Goal: Navigation & Orientation: Find specific page/section

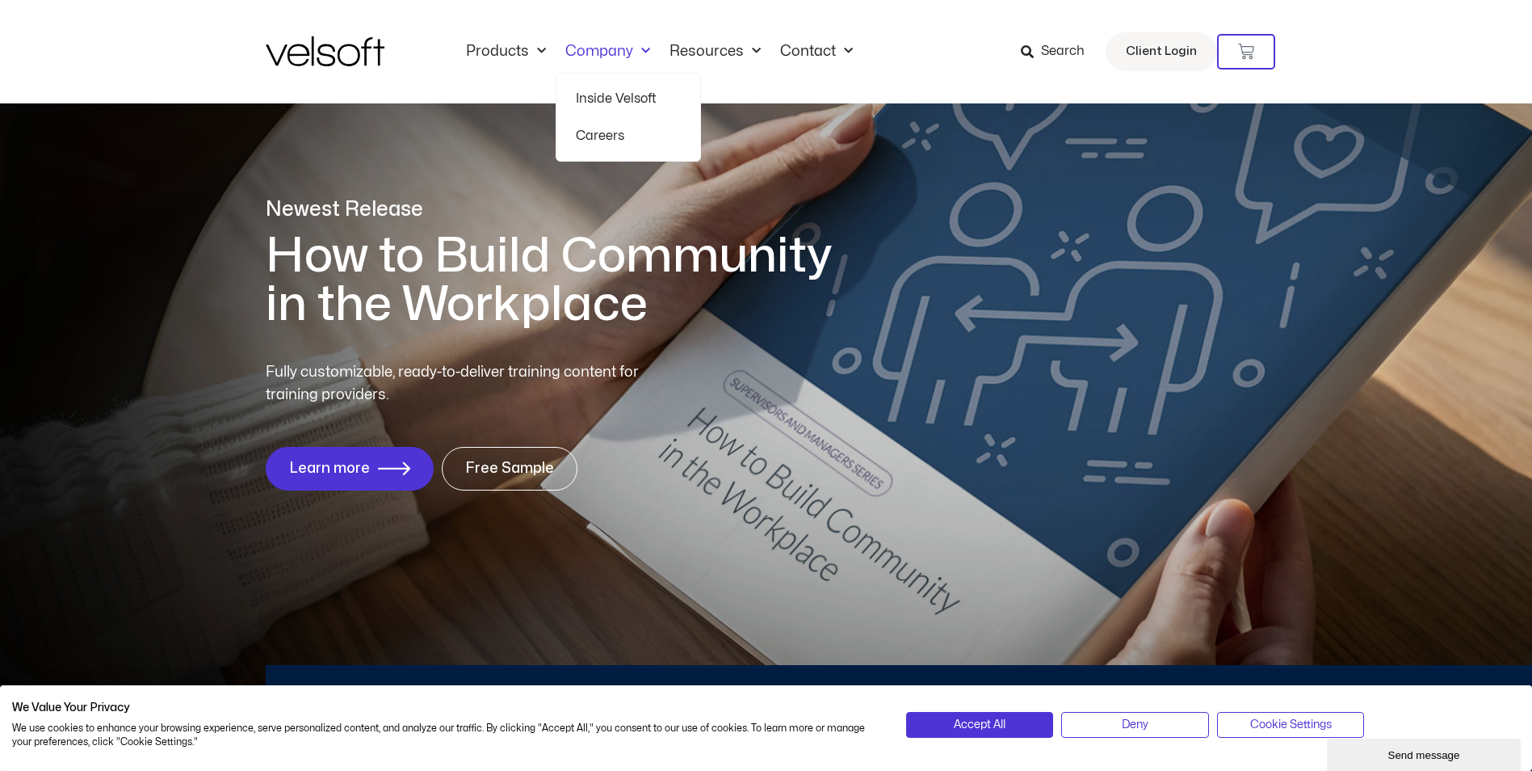
click at [581, 49] on link "Company" at bounding box center [608, 52] width 104 height 18
click at [620, 107] on link "Inside Velsoft" at bounding box center [628, 98] width 105 height 37
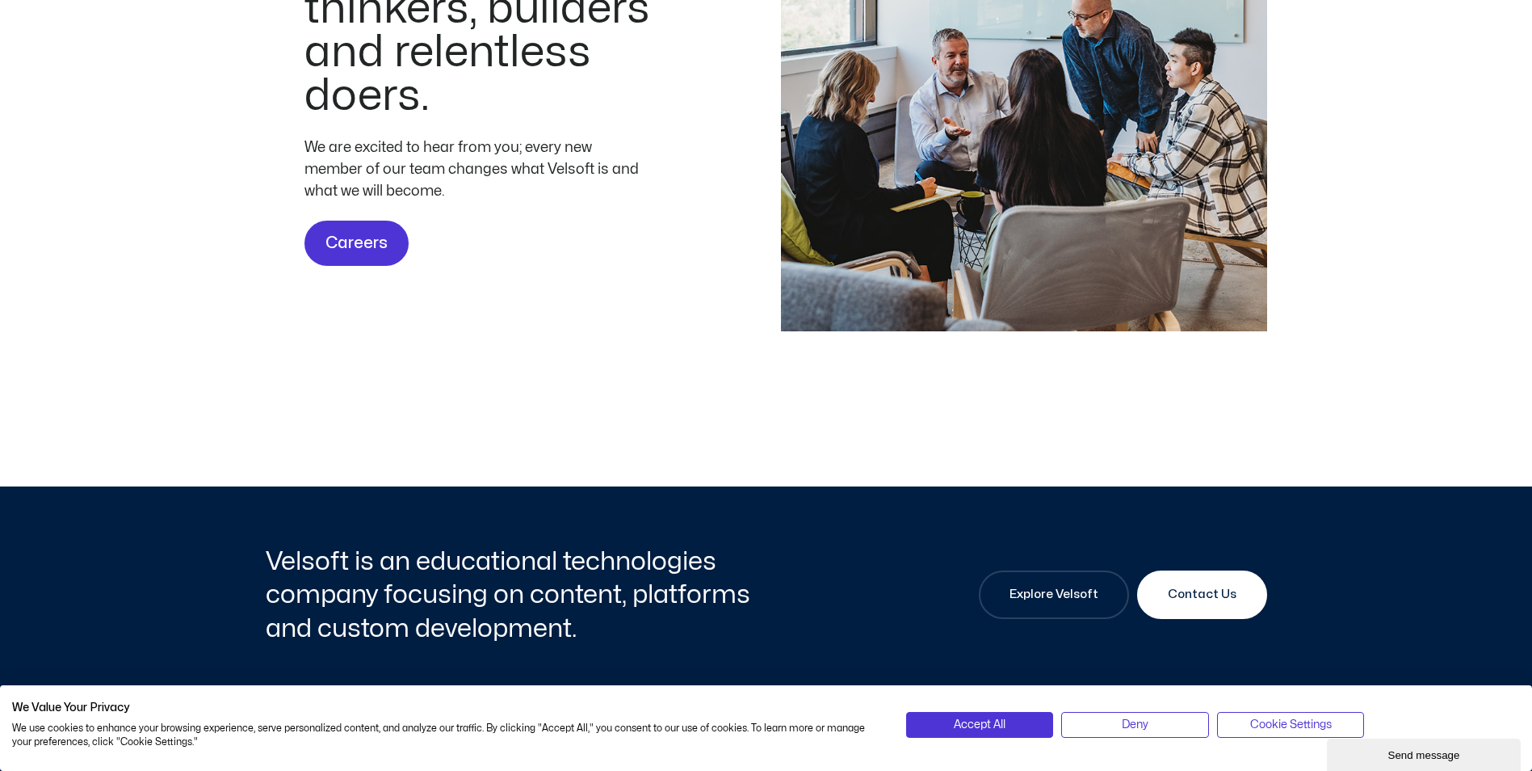
scroll to position [4928, 0]
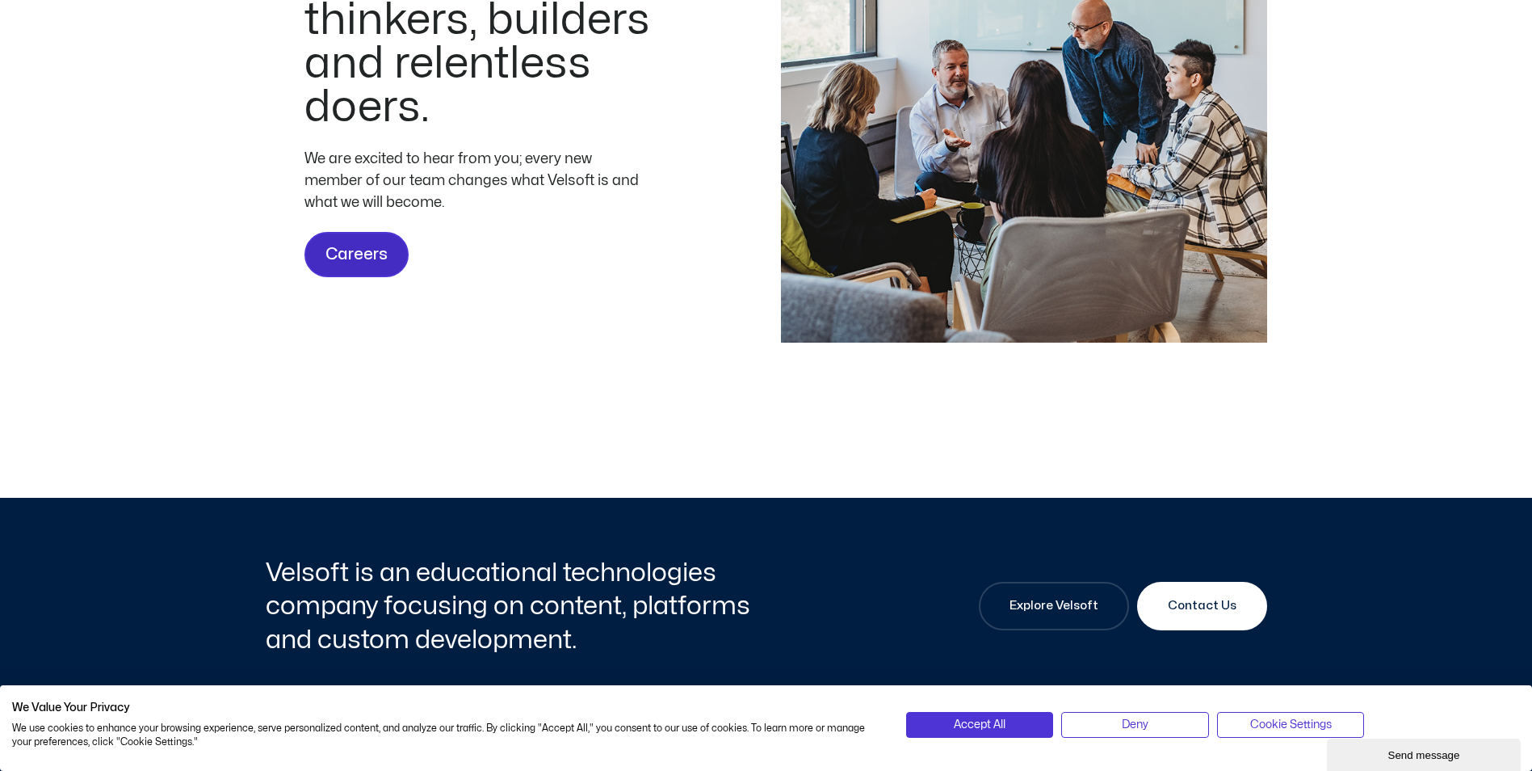
click at [378, 267] on span "Careers" at bounding box center [357, 255] width 62 height 26
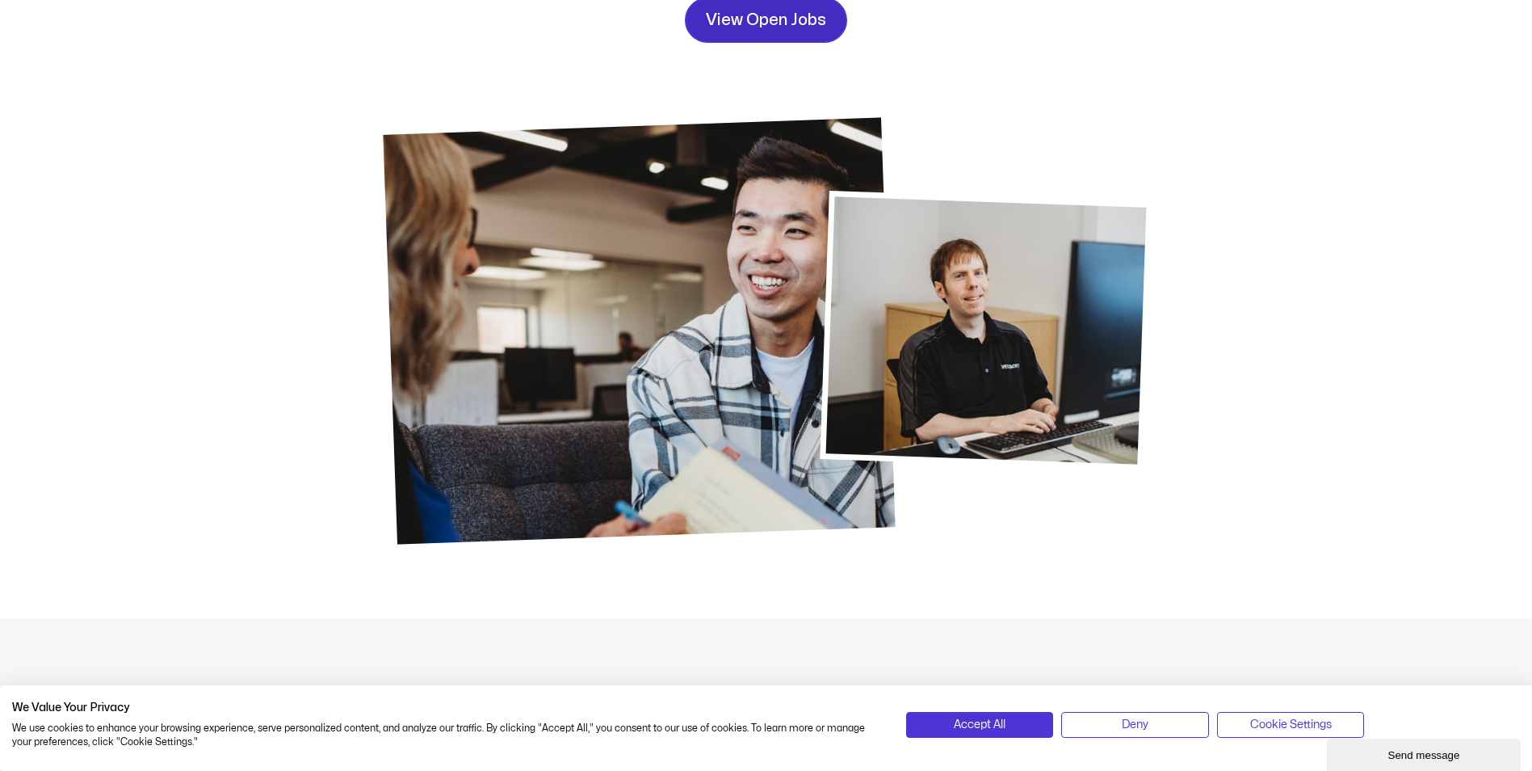
click at [762, 23] on span "View Open Jobs" at bounding box center [766, 20] width 120 height 26
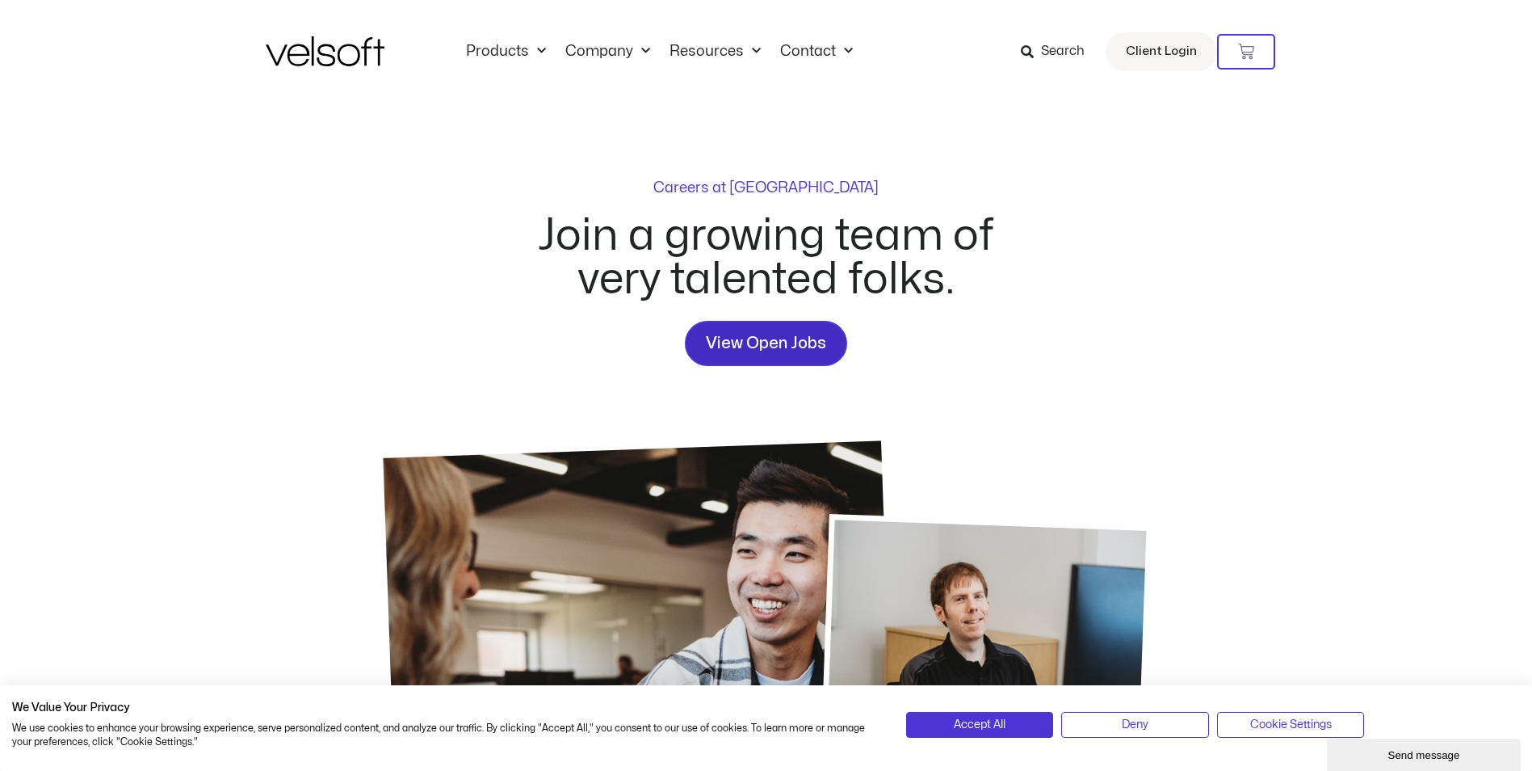
click at [769, 355] on span "View Open Jobs" at bounding box center [766, 343] width 120 height 26
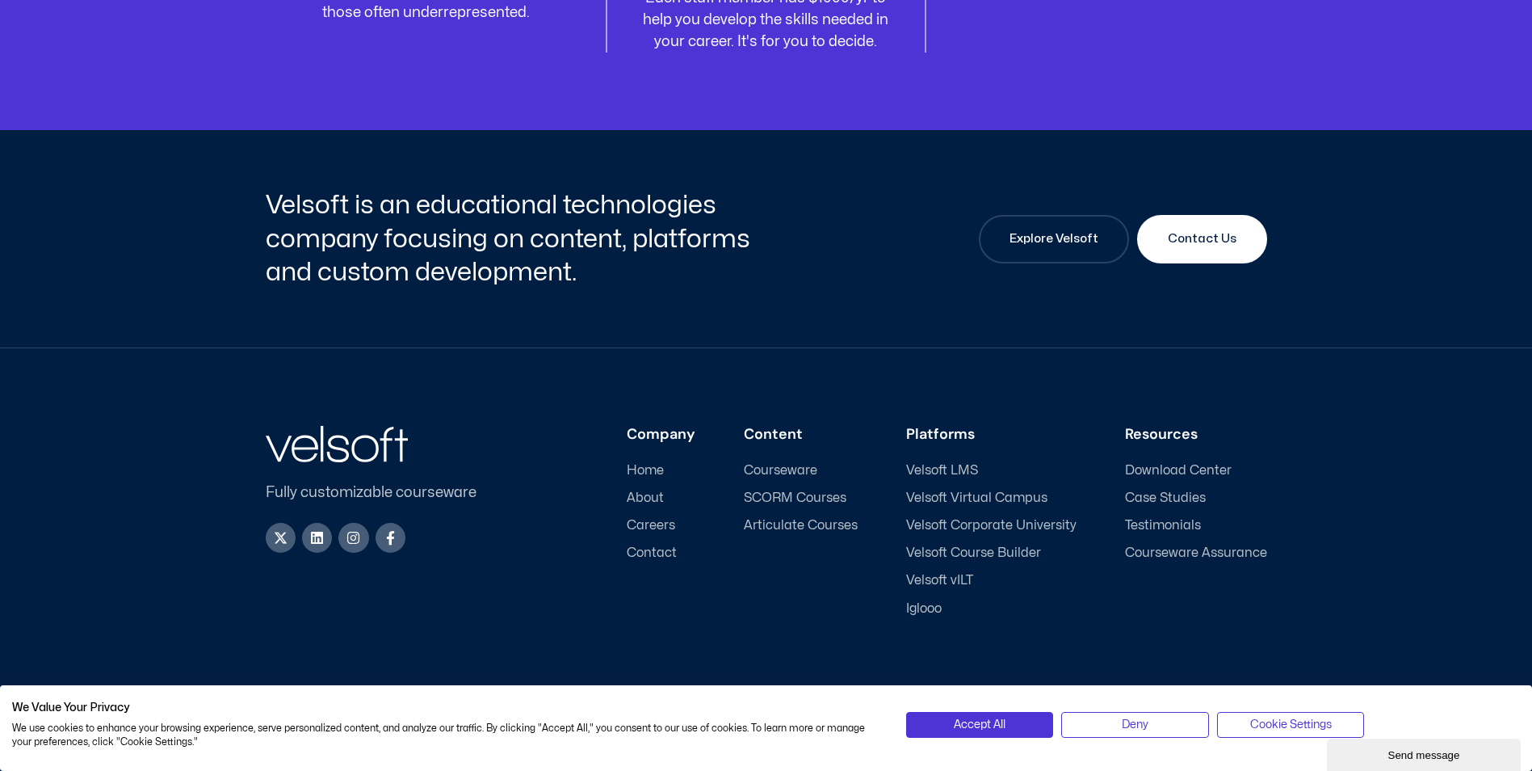
scroll to position [2142, 0]
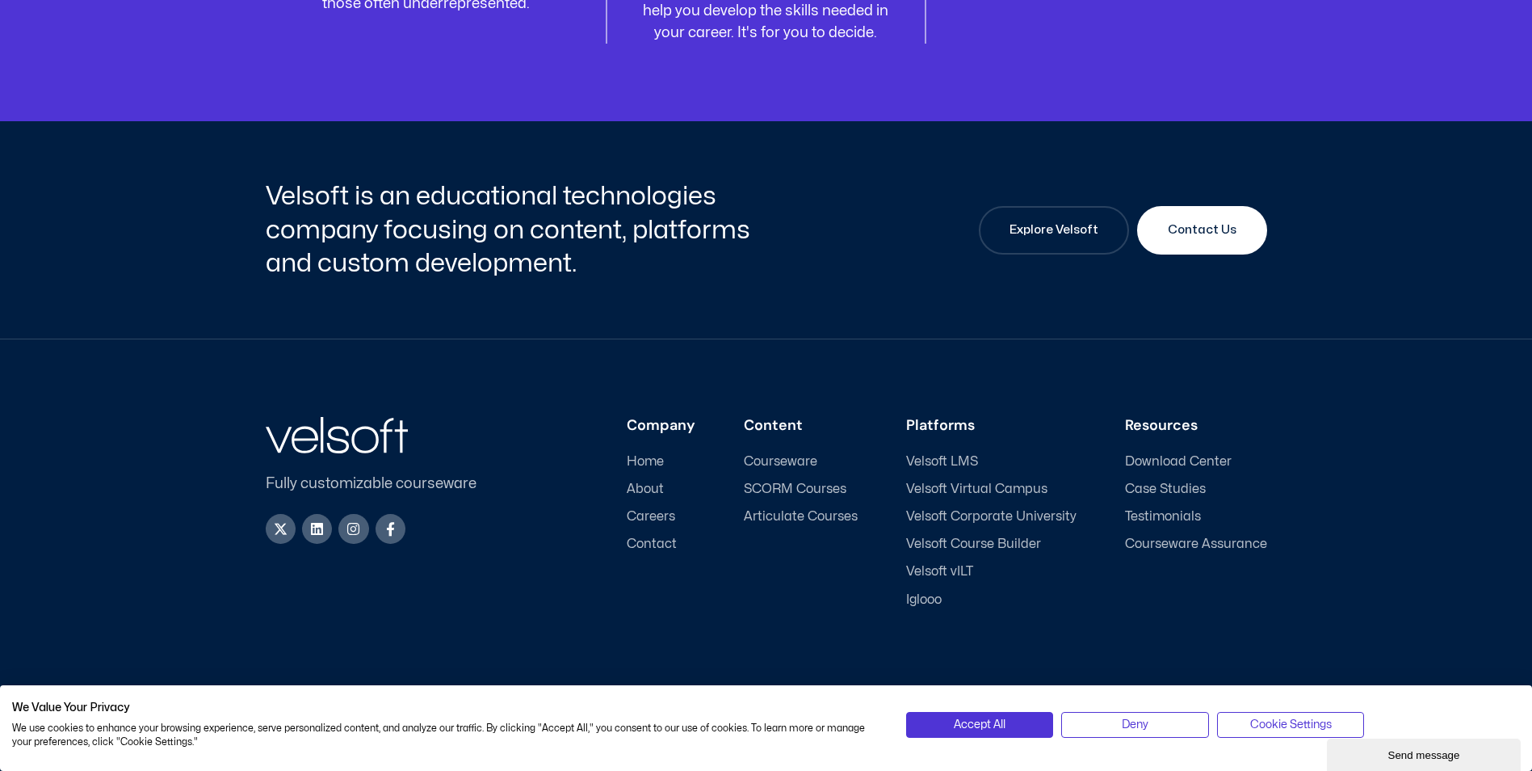
click at [662, 512] on span "Careers" at bounding box center [651, 516] width 48 height 15
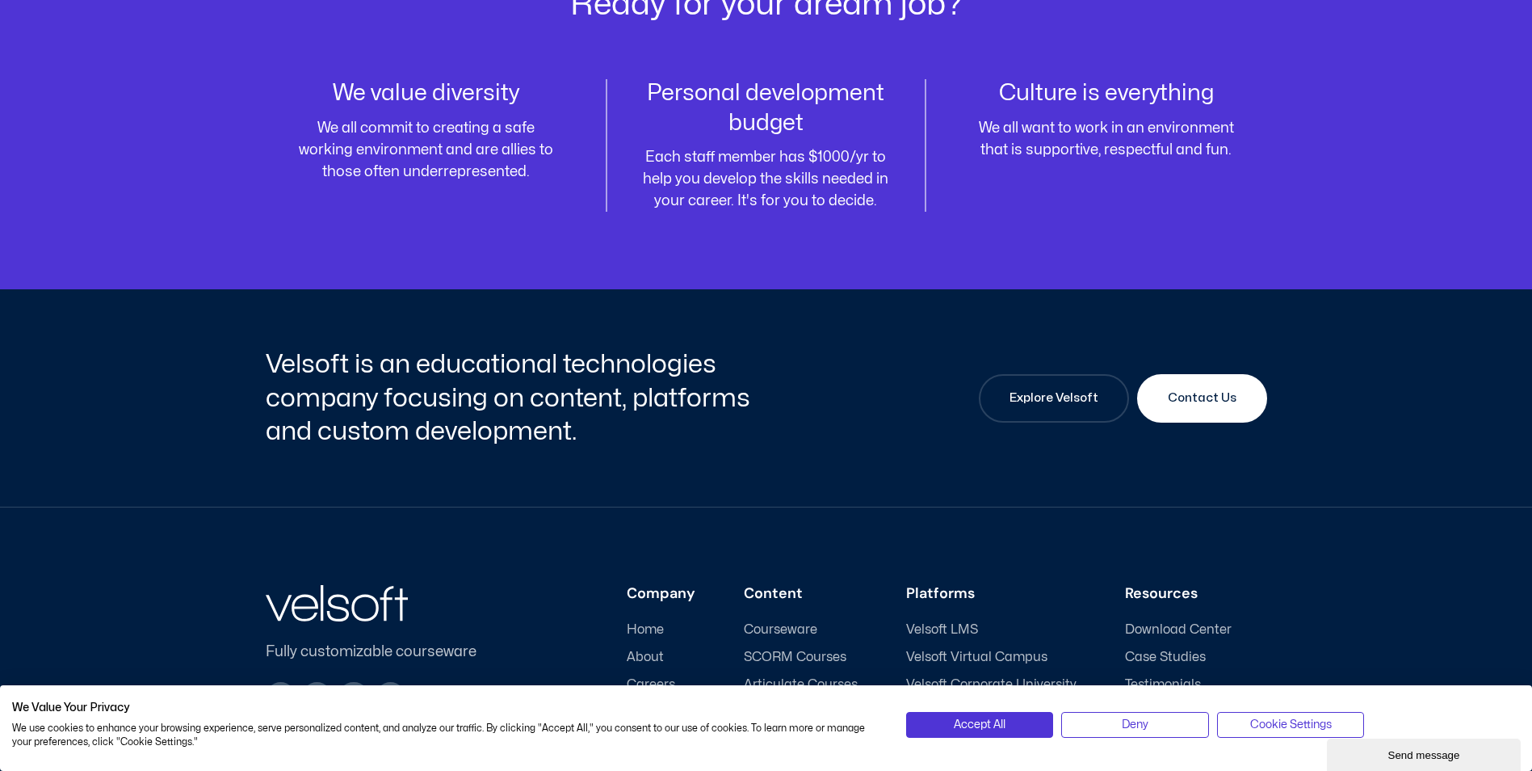
scroll to position [2142, 0]
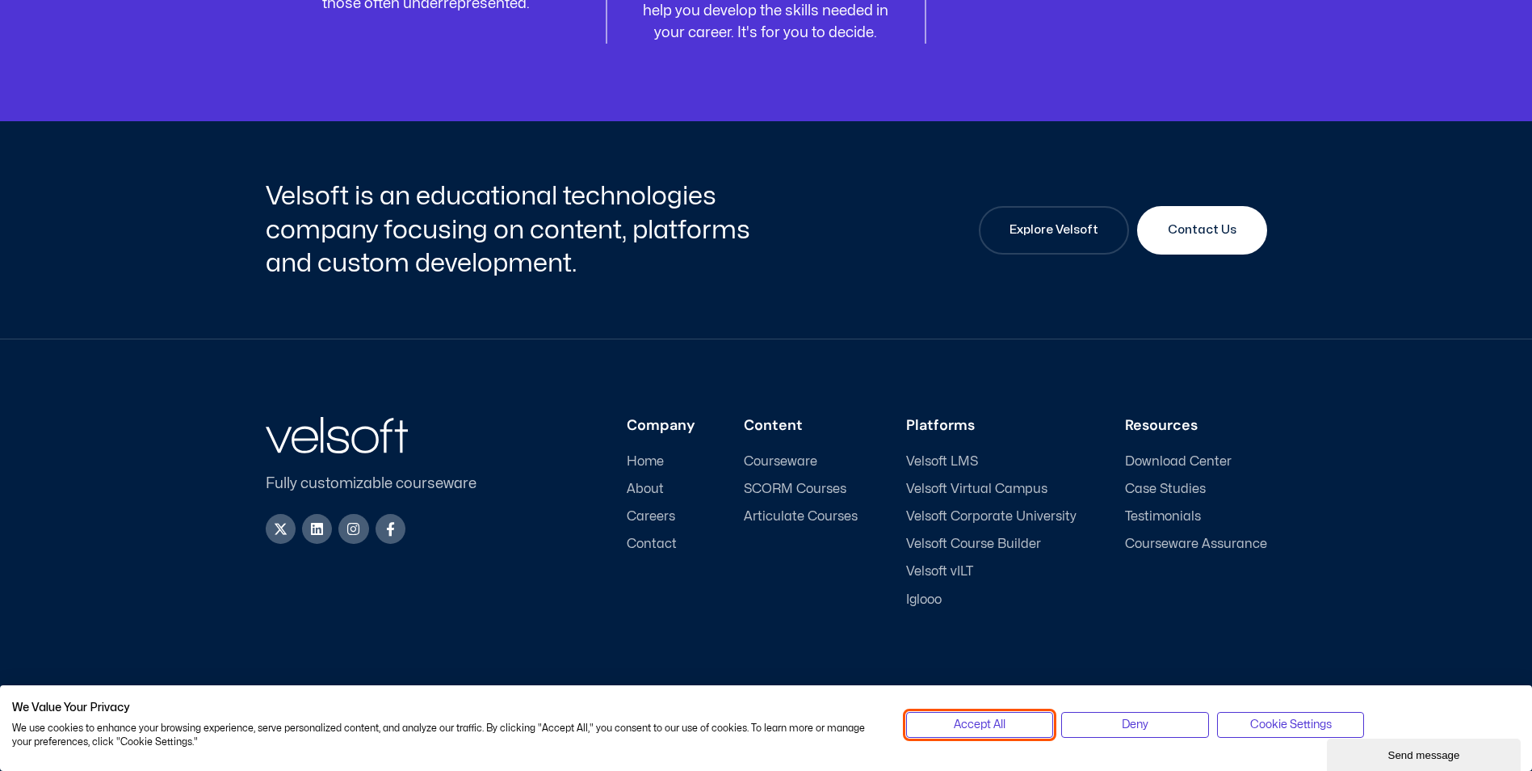
click at [969, 718] on span "Accept All" at bounding box center [980, 725] width 52 height 18
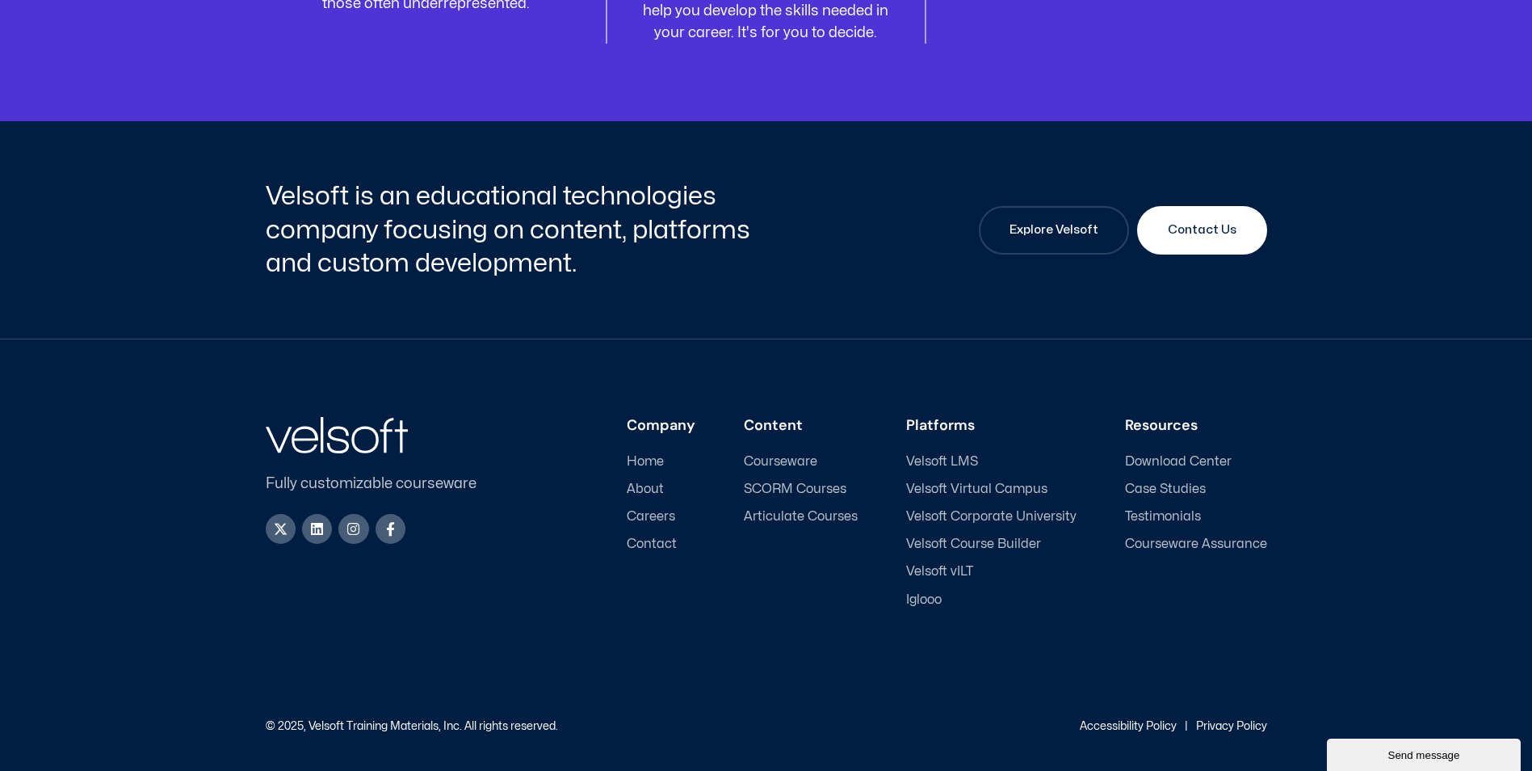
click at [1182, 494] on span "Case Studies" at bounding box center [1165, 488] width 81 height 15
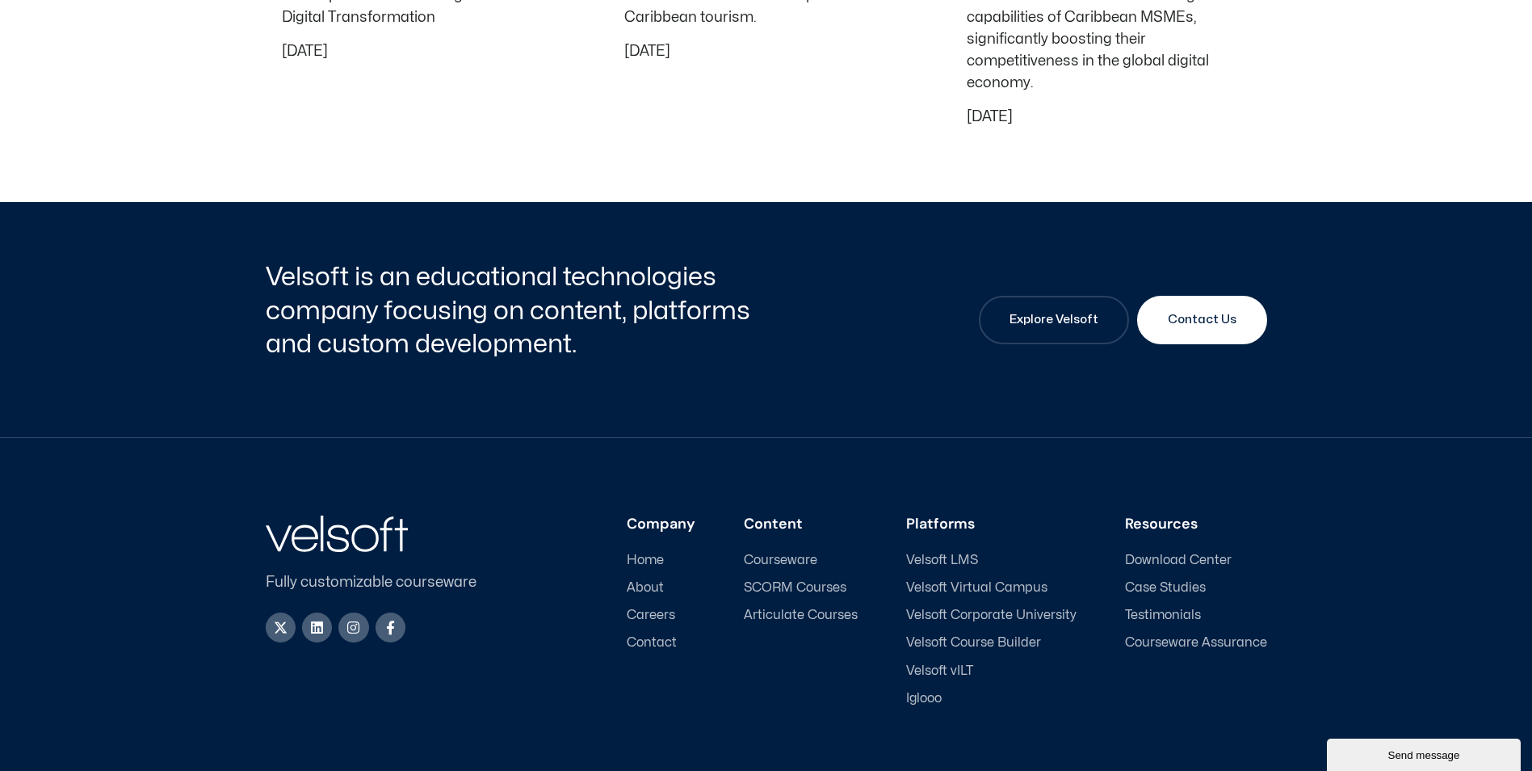
scroll to position [2143, 0]
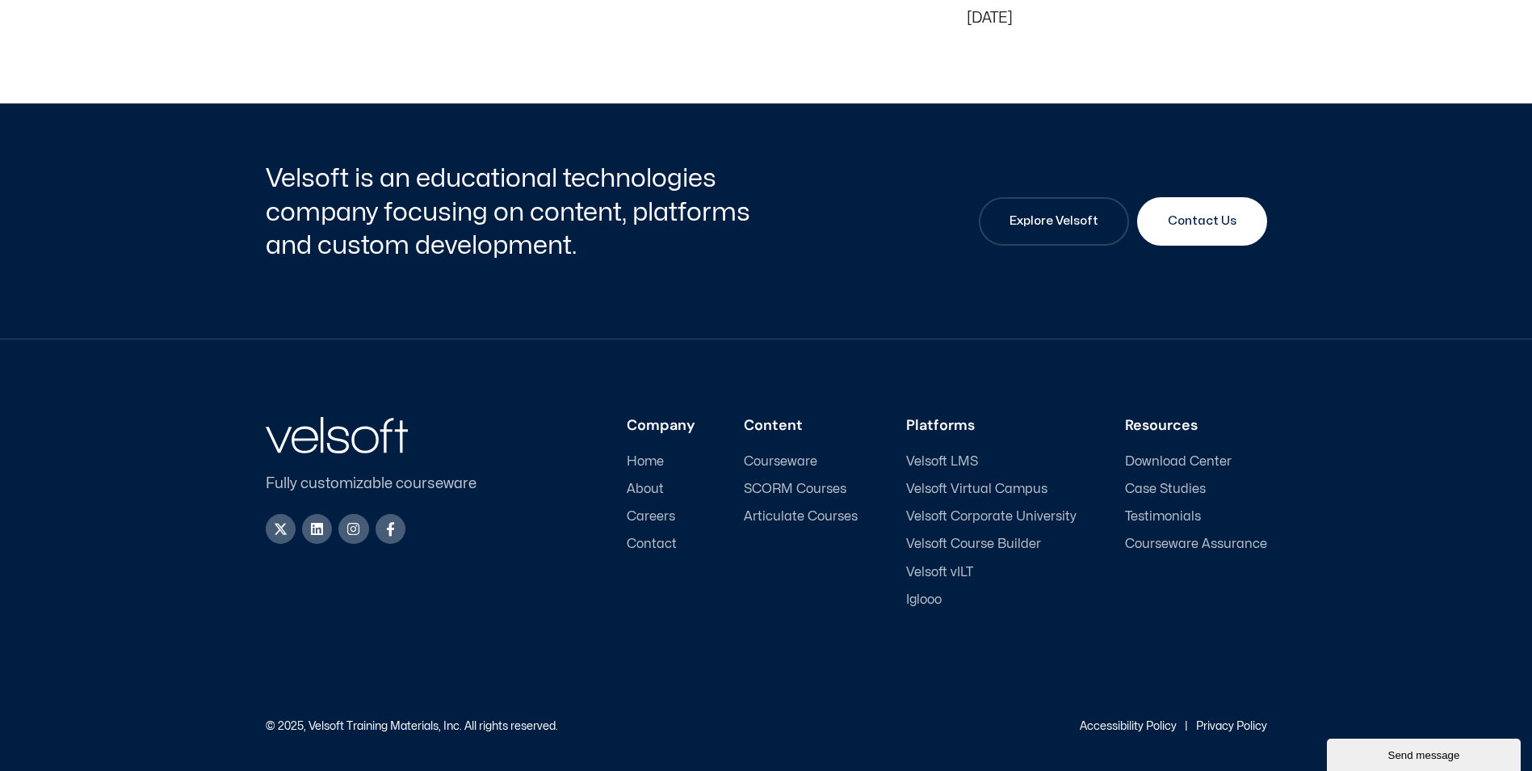
click at [654, 456] on span "Home" at bounding box center [645, 461] width 37 height 15
click at [654, 460] on span "Home" at bounding box center [645, 461] width 37 height 15
click at [653, 490] on span "About" at bounding box center [645, 488] width 37 height 15
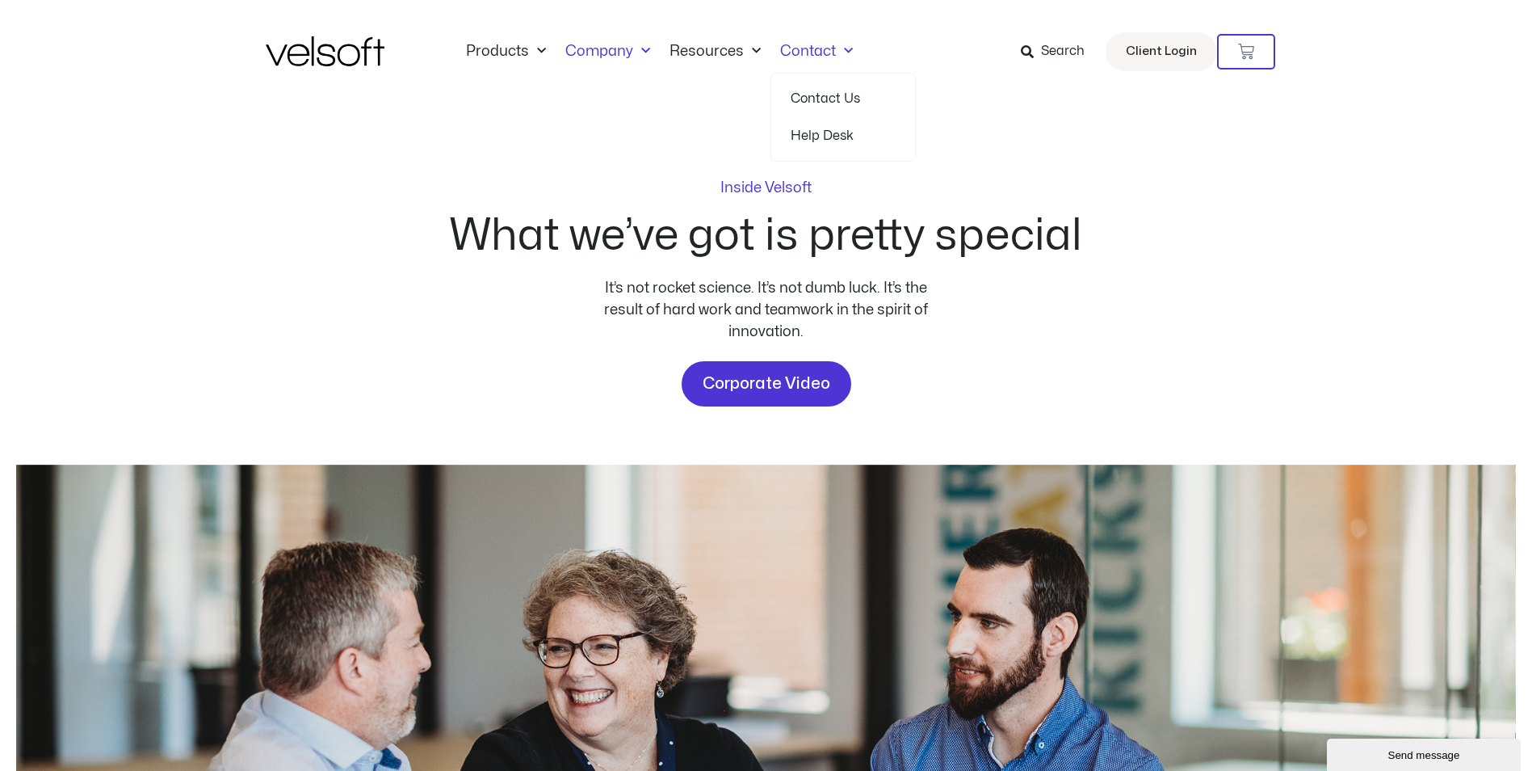
click at [807, 51] on link "Contact" at bounding box center [817, 52] width 92 height 18
click at [798, 137] on link "Help Desk" at bounding box center [843, 135] width 105 height 37
